Goal: Transaction & Acquisition: Obtain resource

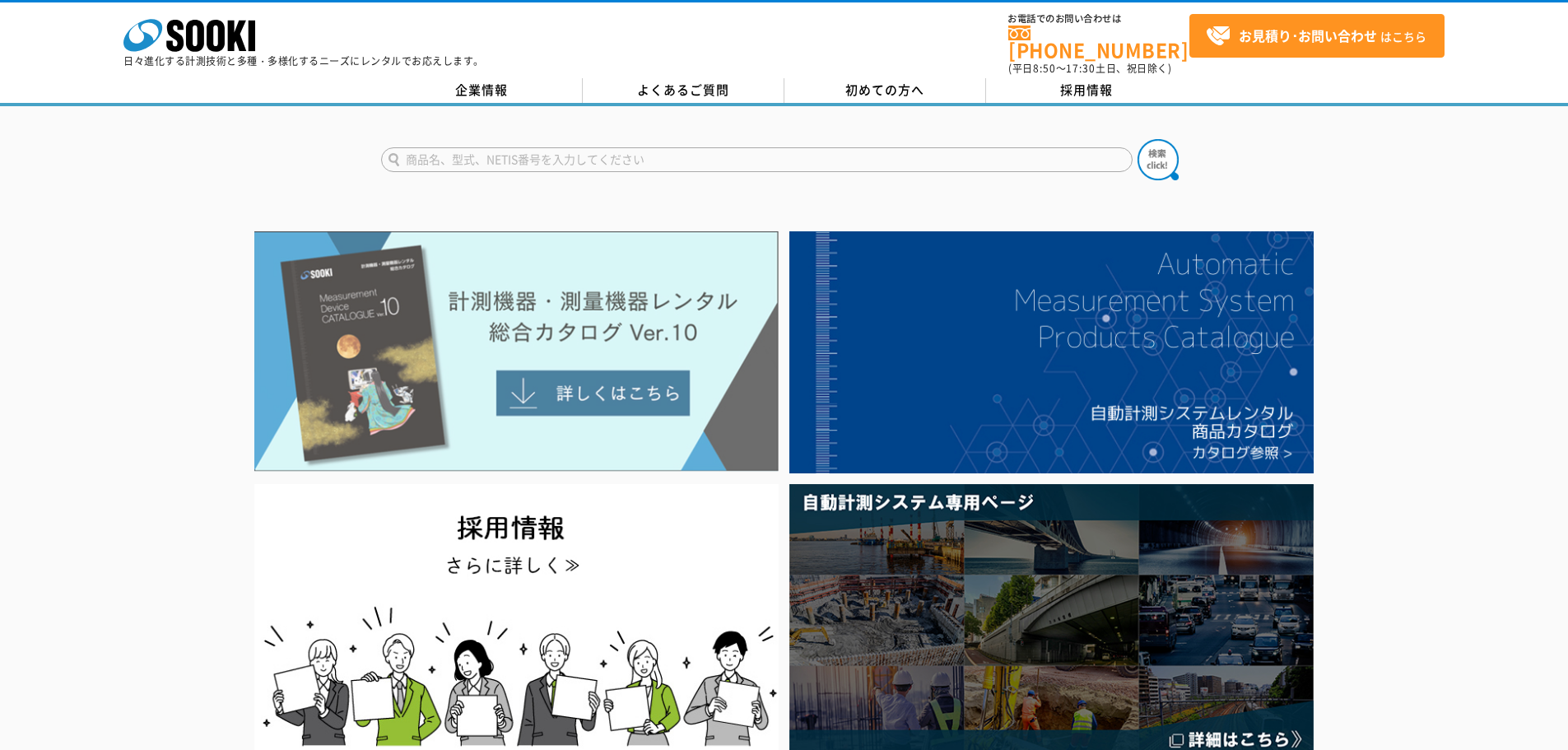
click at [621, 366] on img at bounding box center [516, 351] width 524 height 240
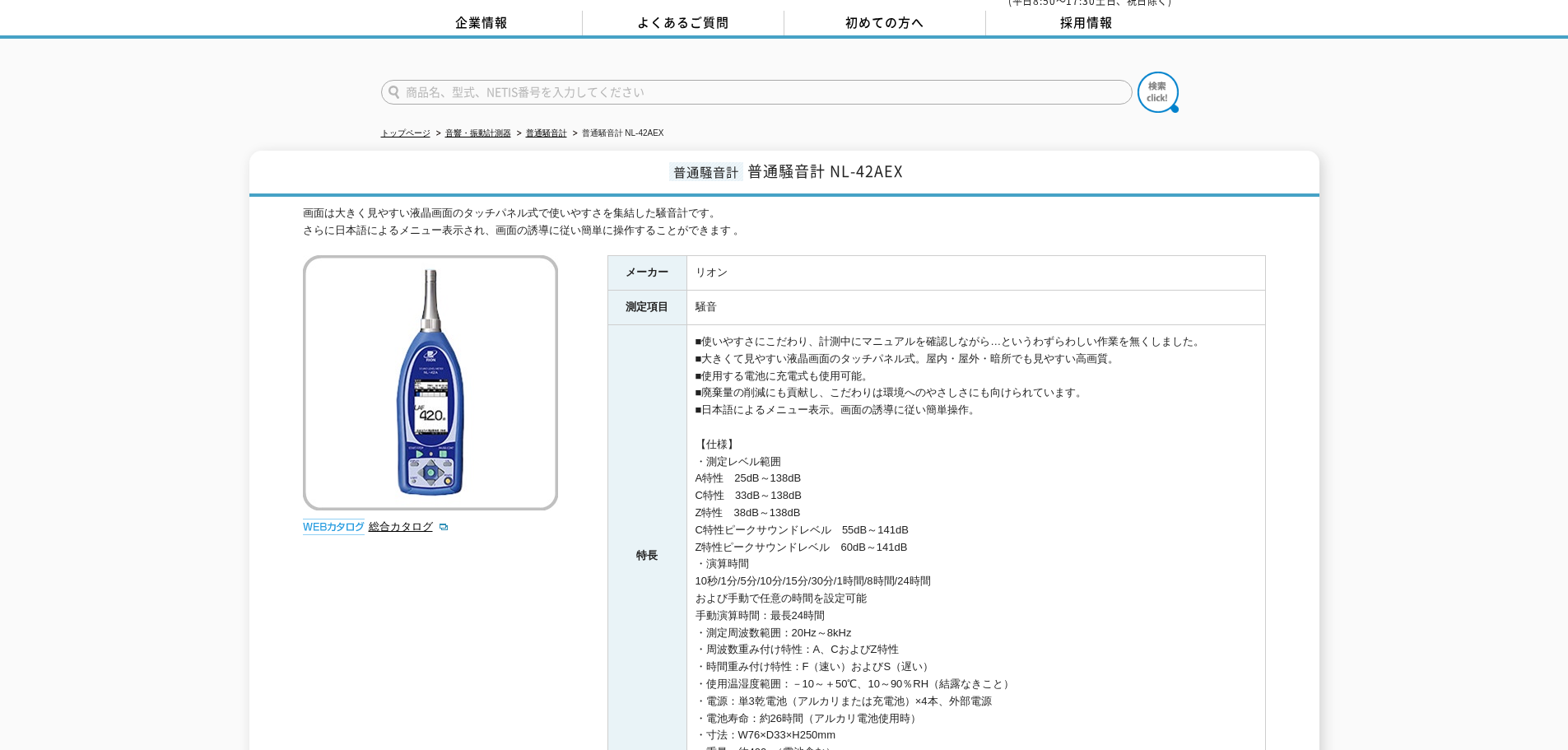
scroll to position [390, 0]
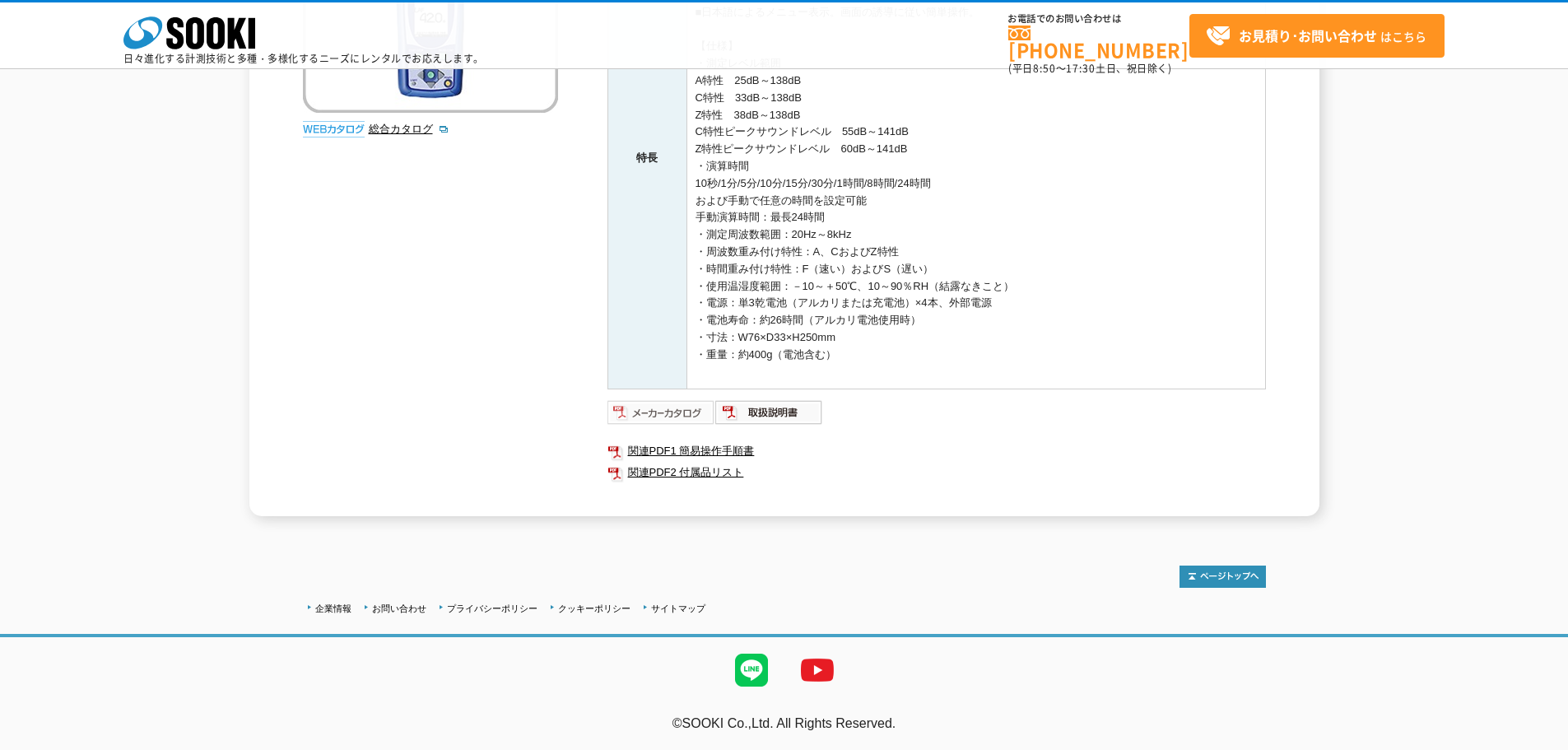
click at [677, 418] on img at bounding box center [661, 413] width 108 height 26
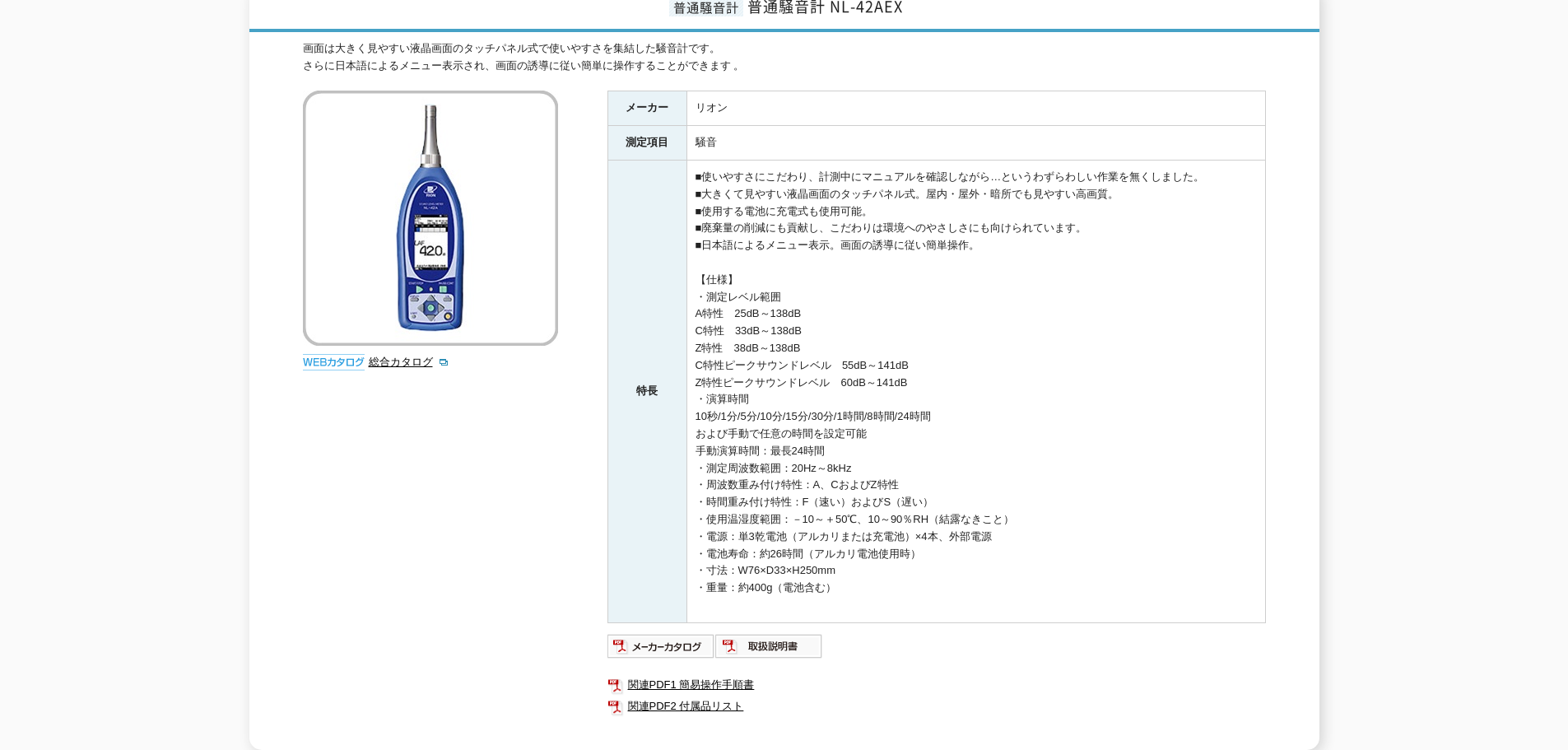
scroll to position [0, 0]
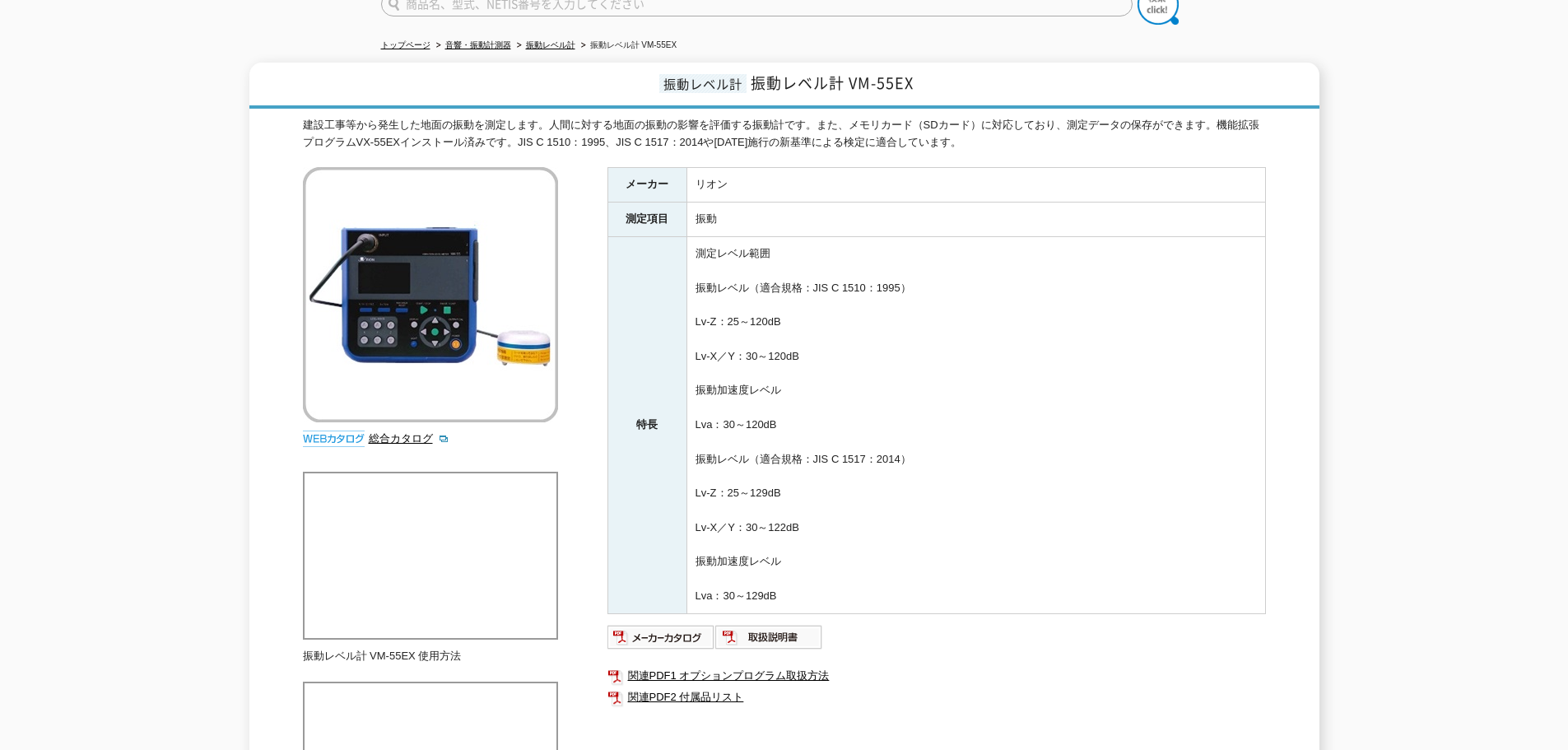
scroll to position [247, 0]
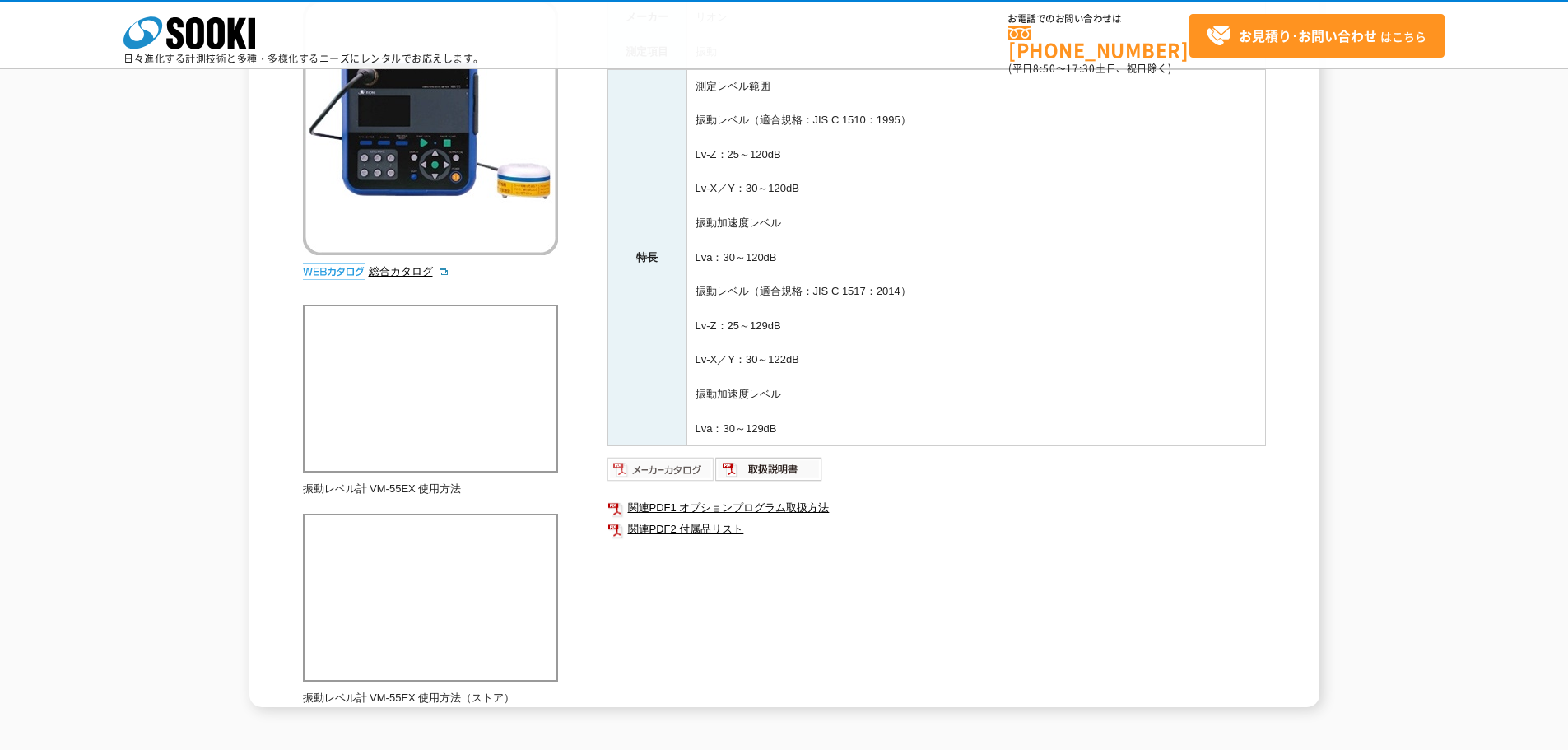
click at [646, 473] on img at bounding box center [661, 469] width 108 height 26
